Goal: Check status: Check status

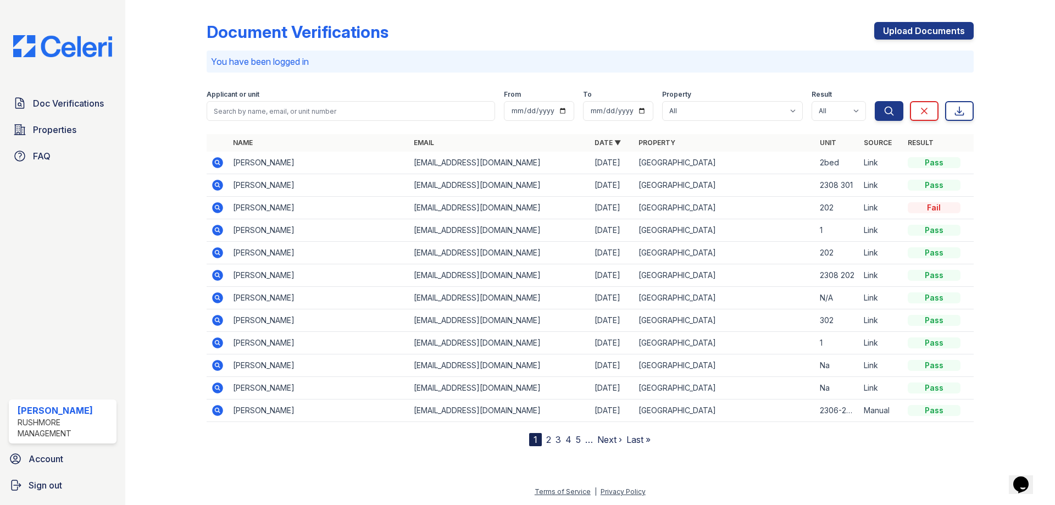
click at [46, 41] on img at bounding box center [62, 46] width 117 height 22
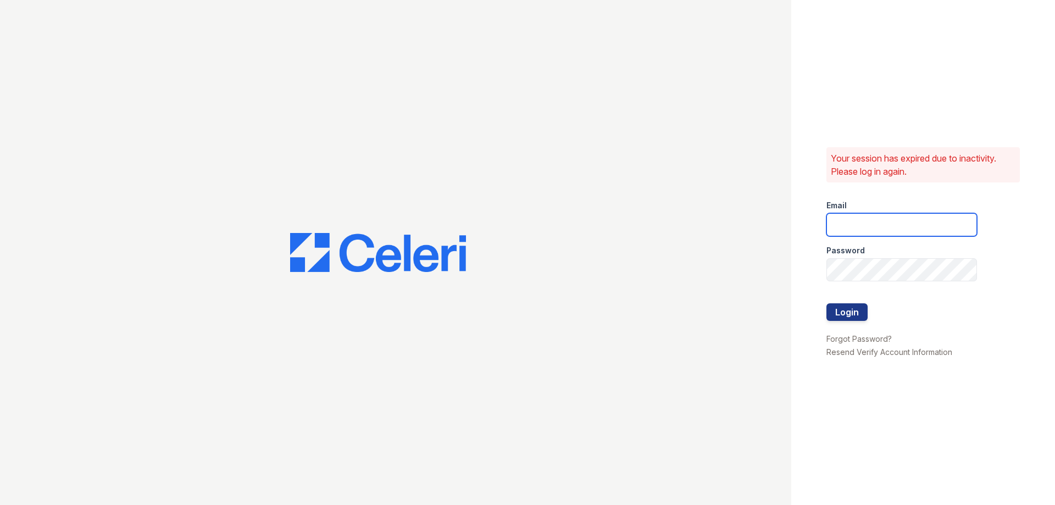
type input "swanamaker@rushmoremgmt.com"
click at [839, 303] on button "Login" at bounding box center [847, 312] width 41 height 18
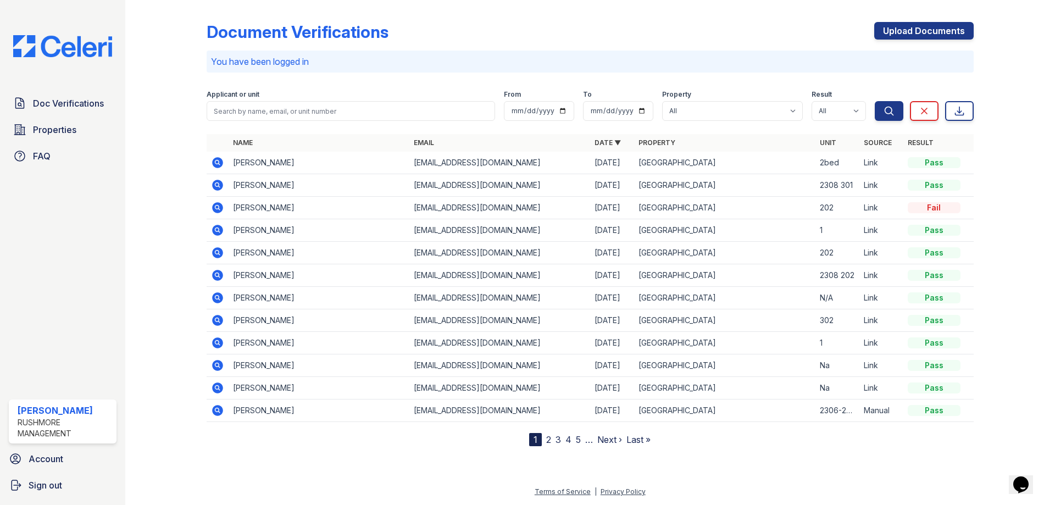
click at [201, 503] on div "Terms of Service | Privacy Policy" at bounding box center [590, 495] width 895 height 20
click at [73, 45] on img at bounding box center [62, 46] width 117 height 22
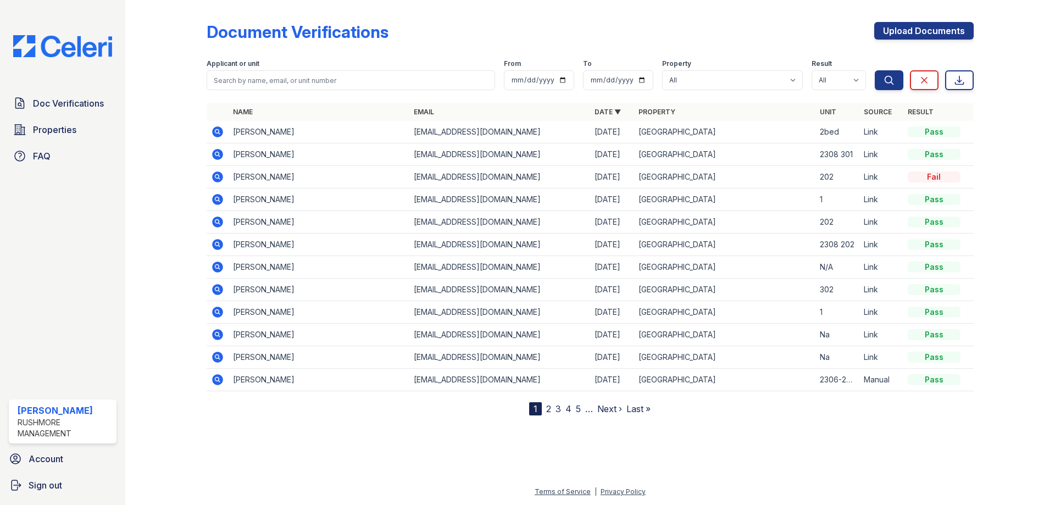
click at [211, 130] on icon at bounding box center [217, 131] width 13 height 13
